Goal: Navigation & Orientation: Find specific page/section

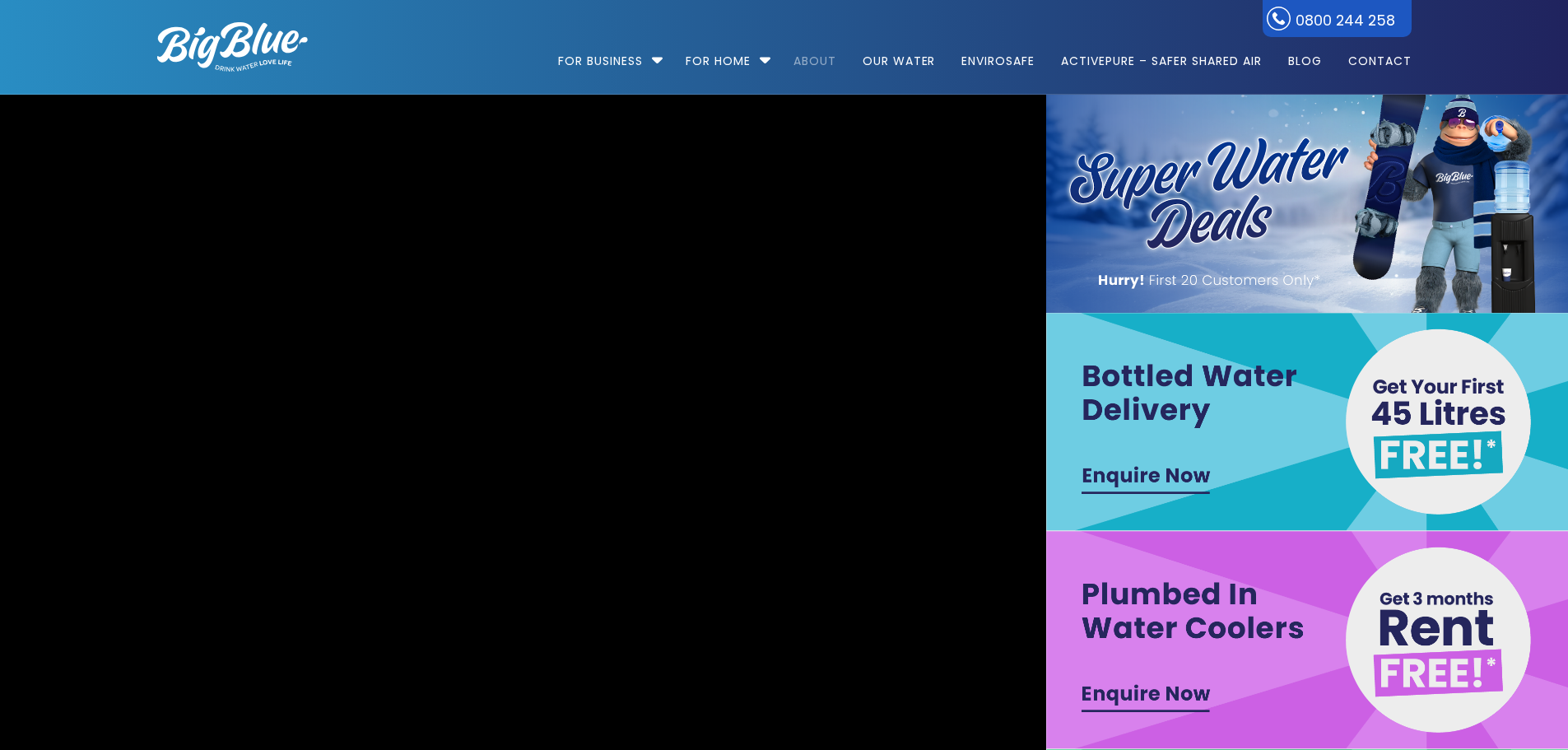
click at [801, 55] on link "About" at bounding box center [815, 53] width 66 height 106
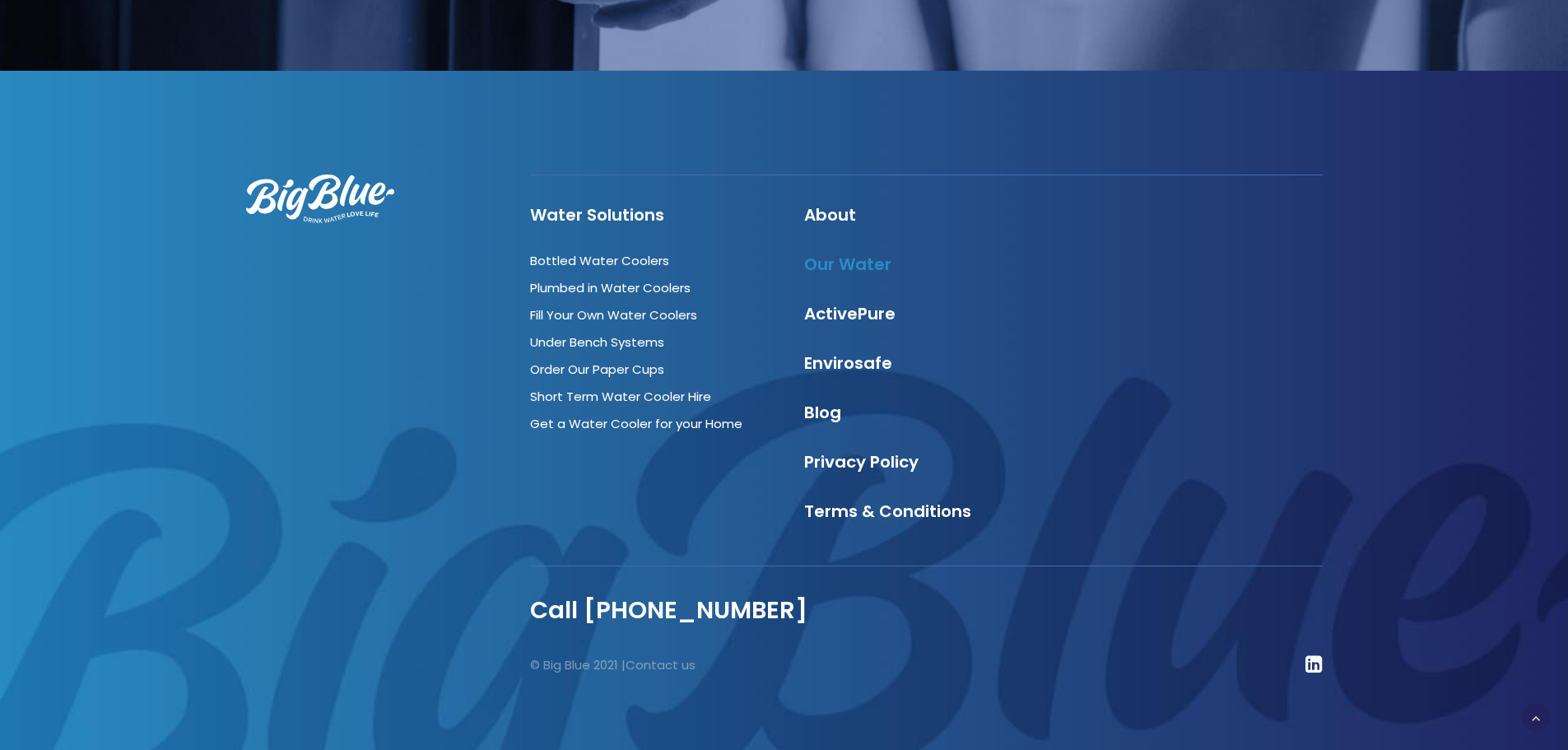
scroll to position [5677, 0]
click at [835, 251] on link "Our Water" at bounding box center [847, 263] width 87 height 23
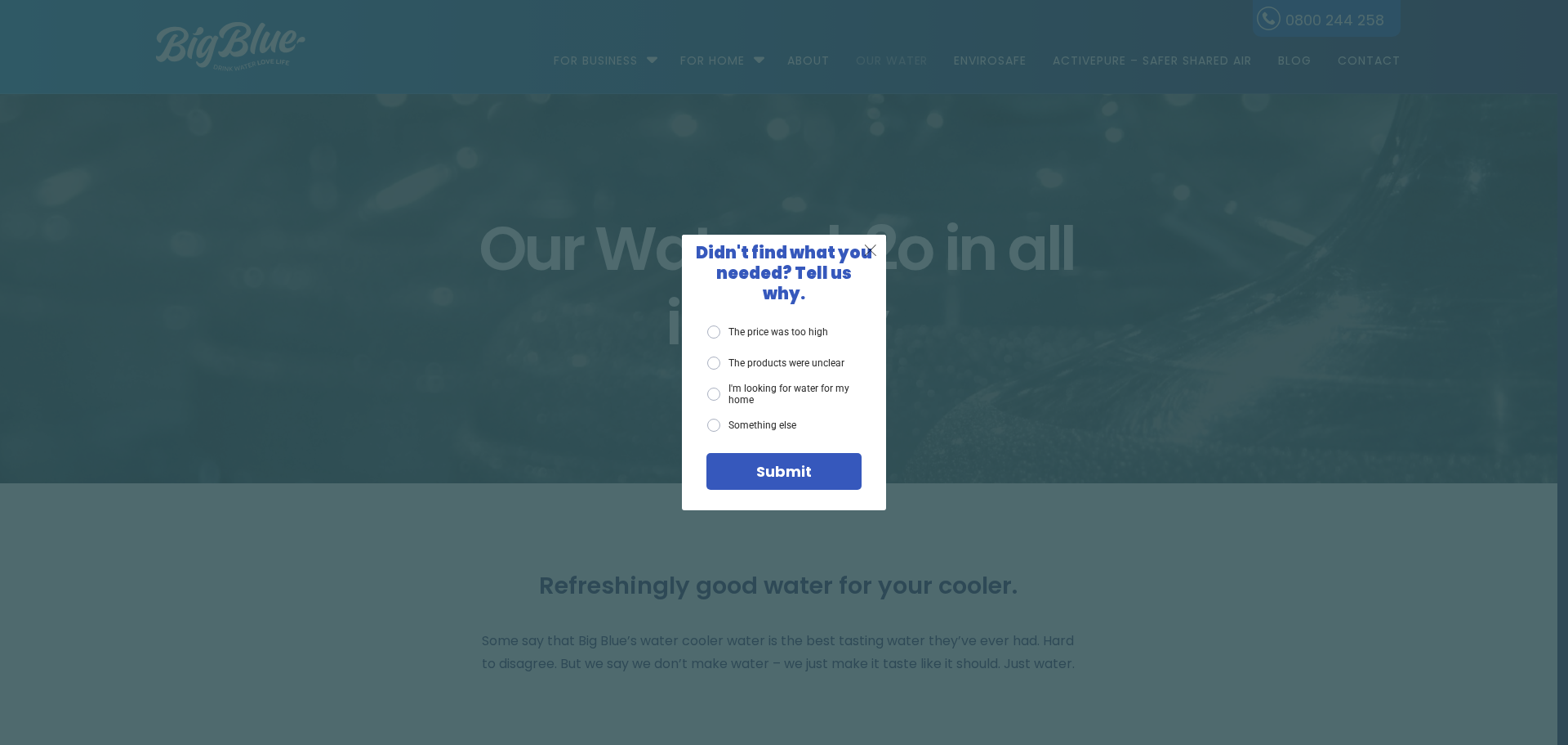
click at [871, 255] on span "X" at bounding box center [871, 249] width 15 height 21
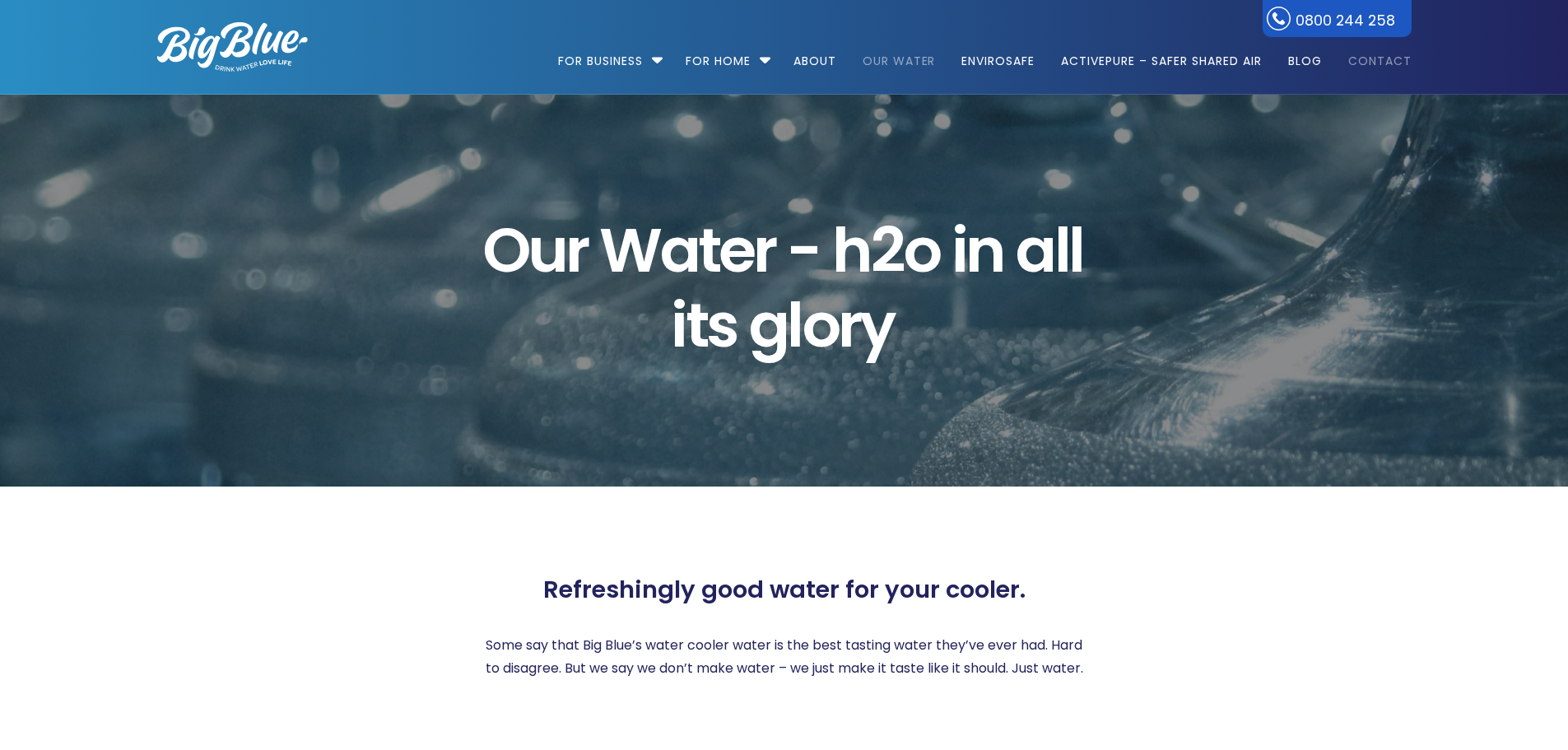
click at [1397, 65] on link "Contact" at bounding box center [1373, 53] width 75 height 106
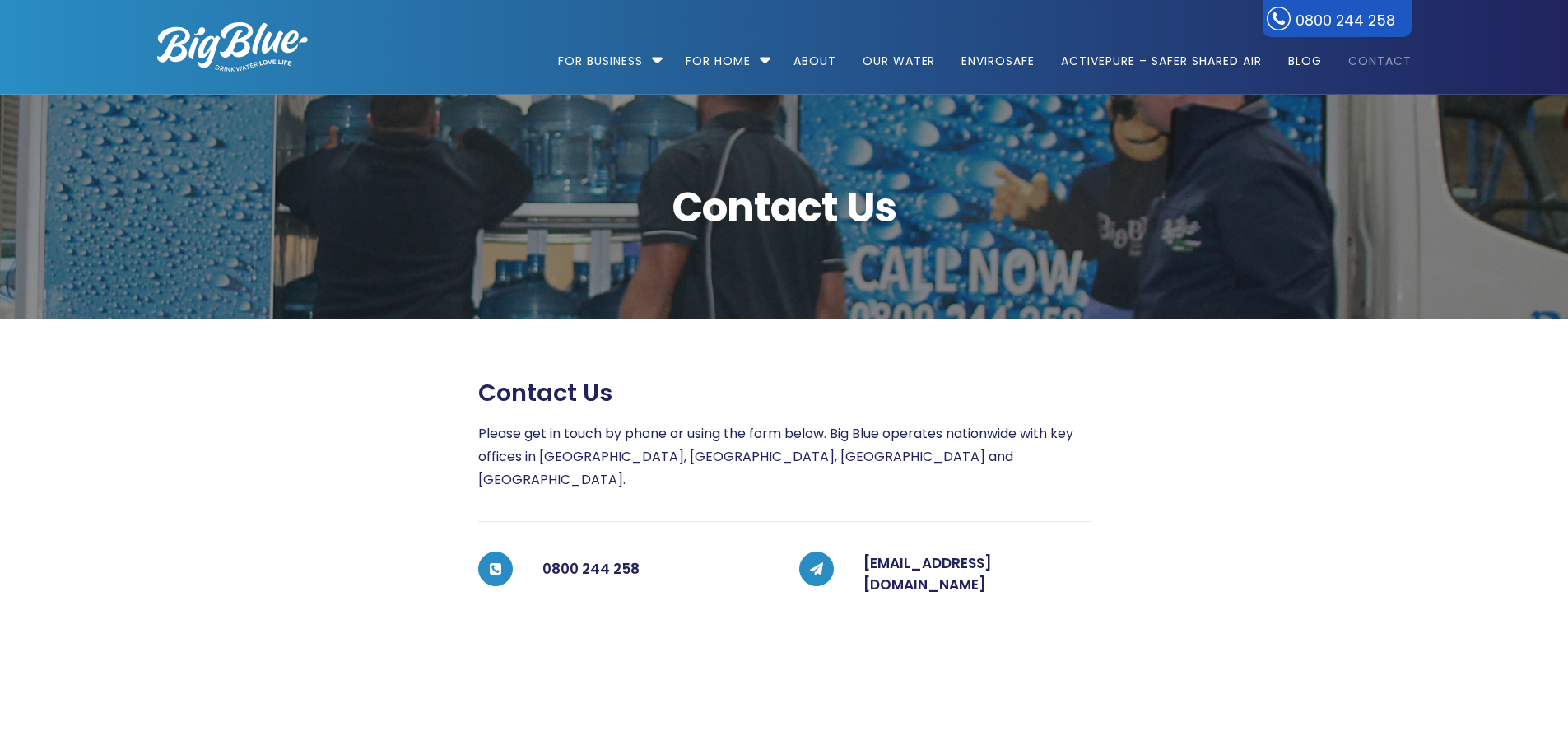
click at [205, 59] on img at bounding box center [233, 47] width 151 height 49
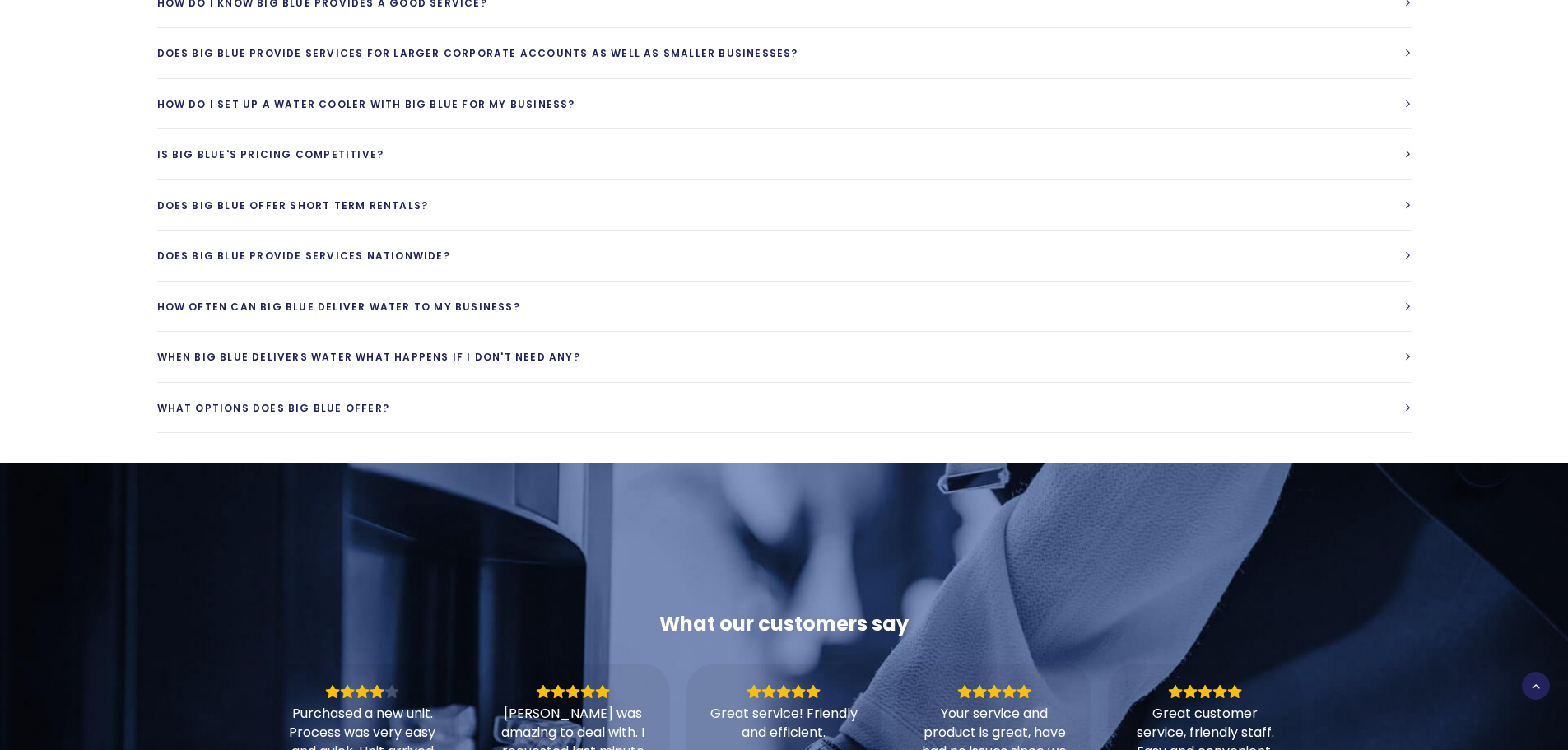
scroll to position [4608, 0]
